Goal: Register for event/course

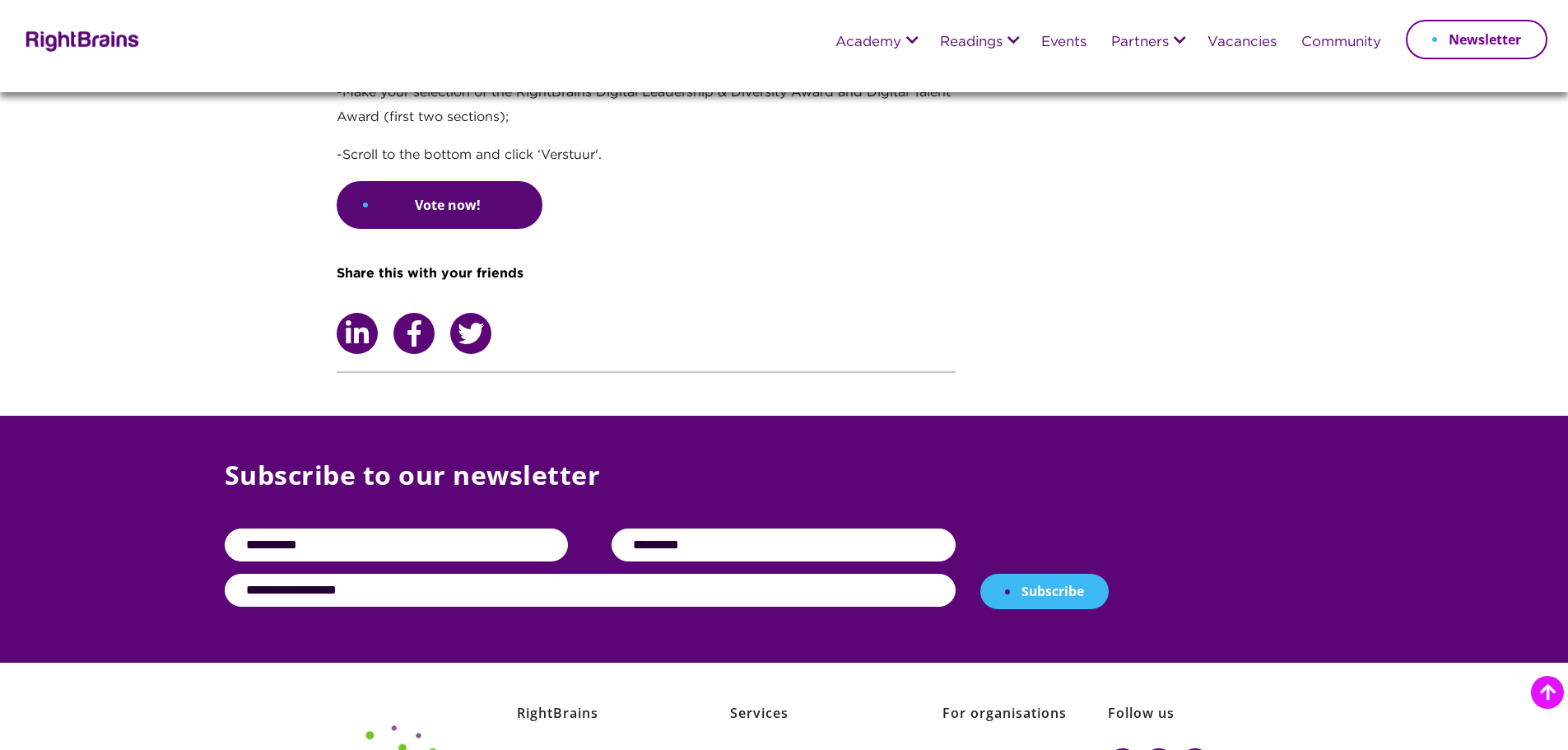
scroll to position [3922, 0]
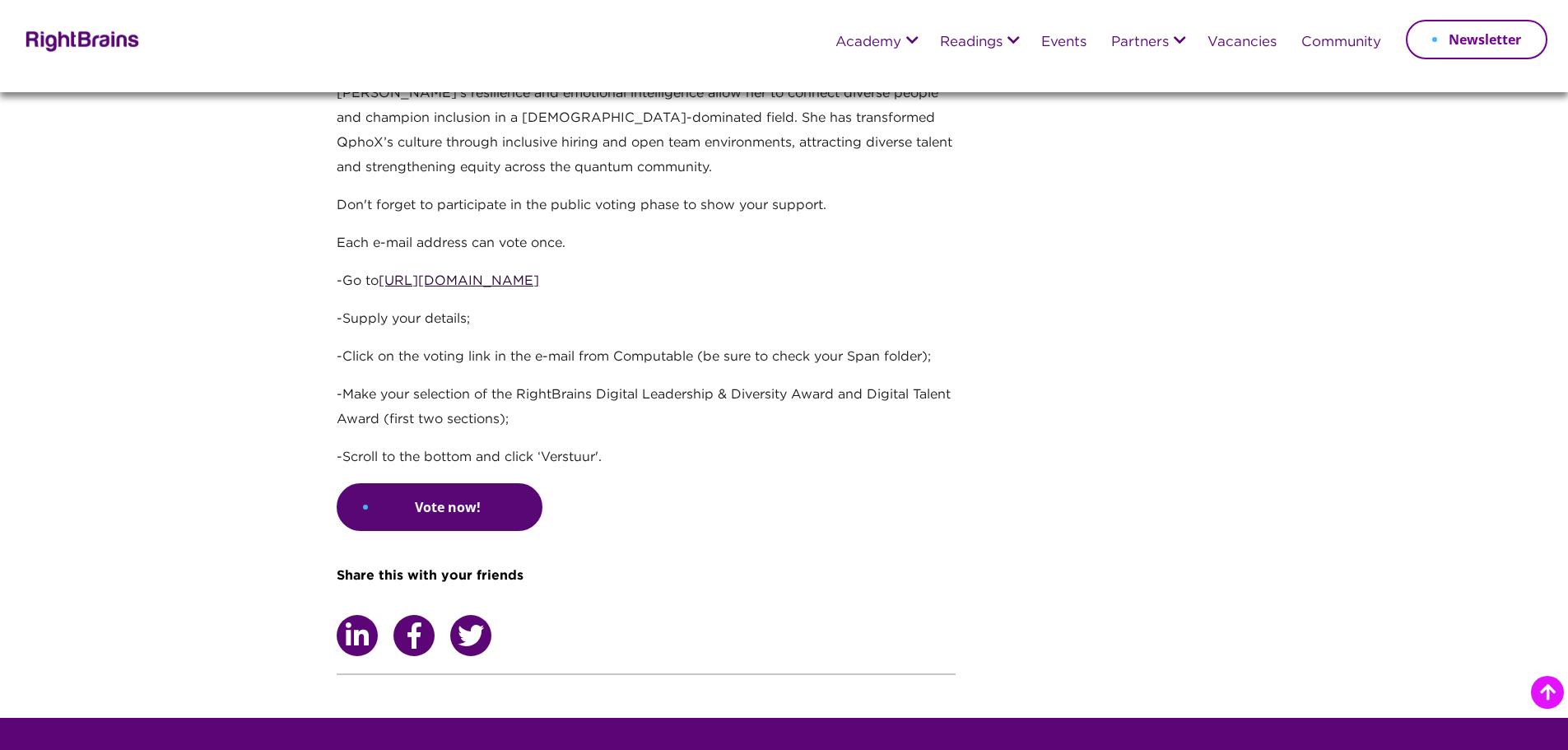
click at [454, 275] on link "[URL][DOMAIN_NAME]" at bounding box center [459, 281] width 160 height 13
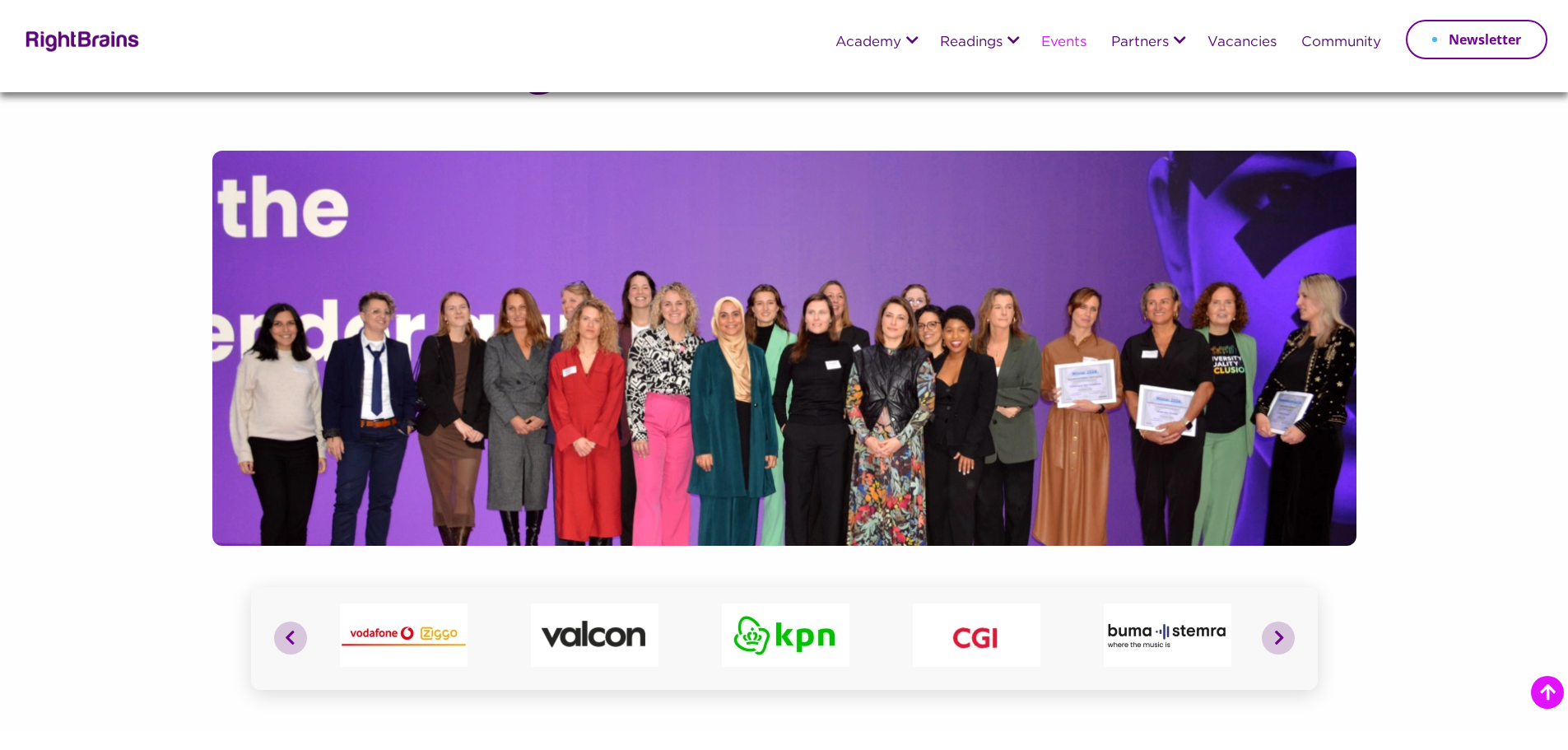
scroll to position [905, 0]
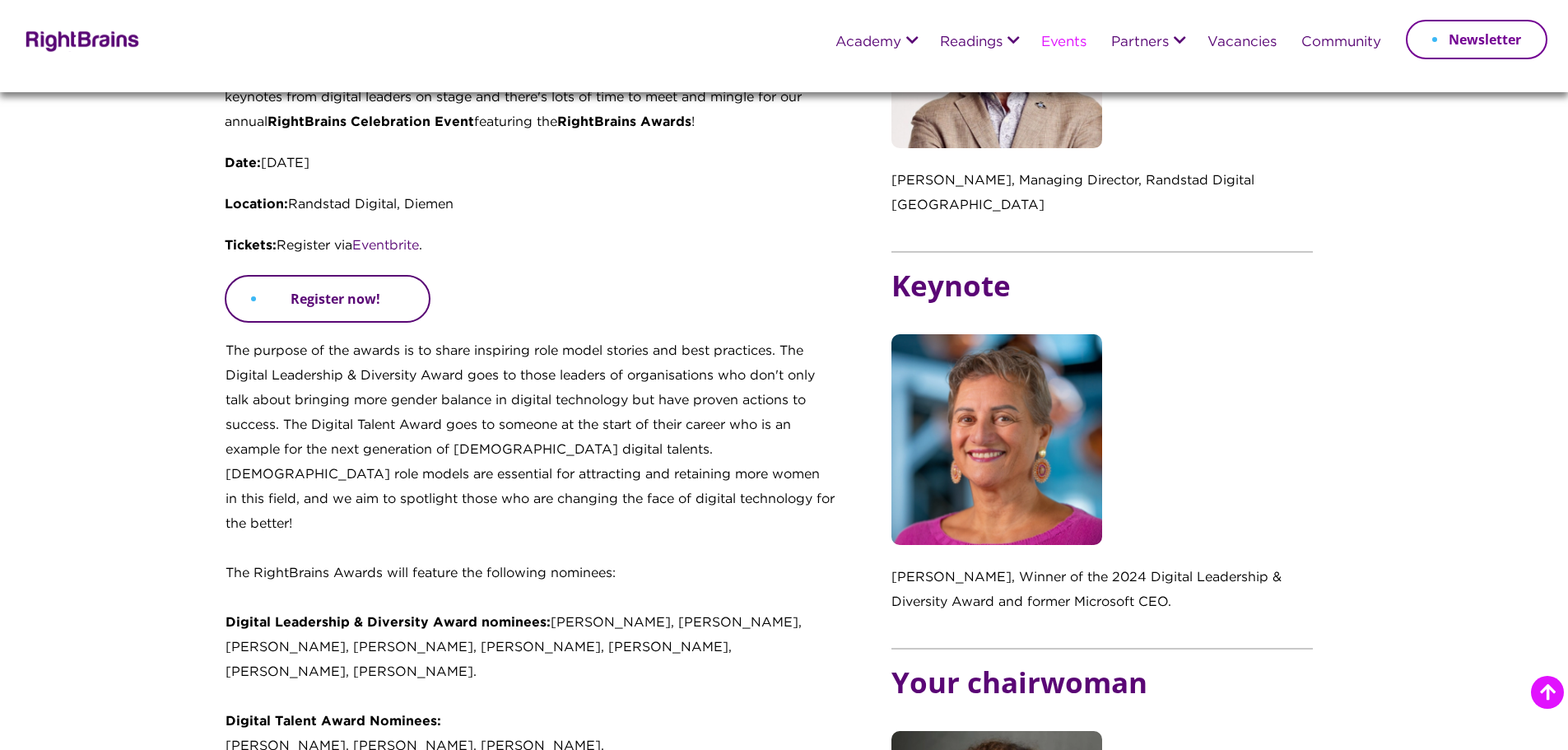
click at [372, 309] on link "Register now!" at bounding box center [327, 298] width 206 height 47
